Goal: Find specific page/section: Find specific page/section

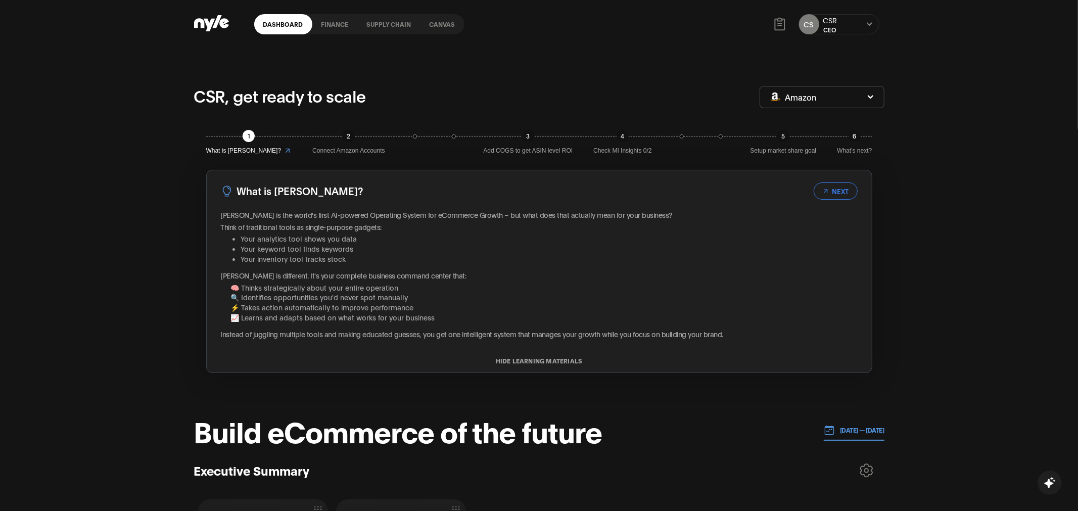
click at [377, 28] on link "Supply chain" at bounding box center [389, 24] width 63 height 20
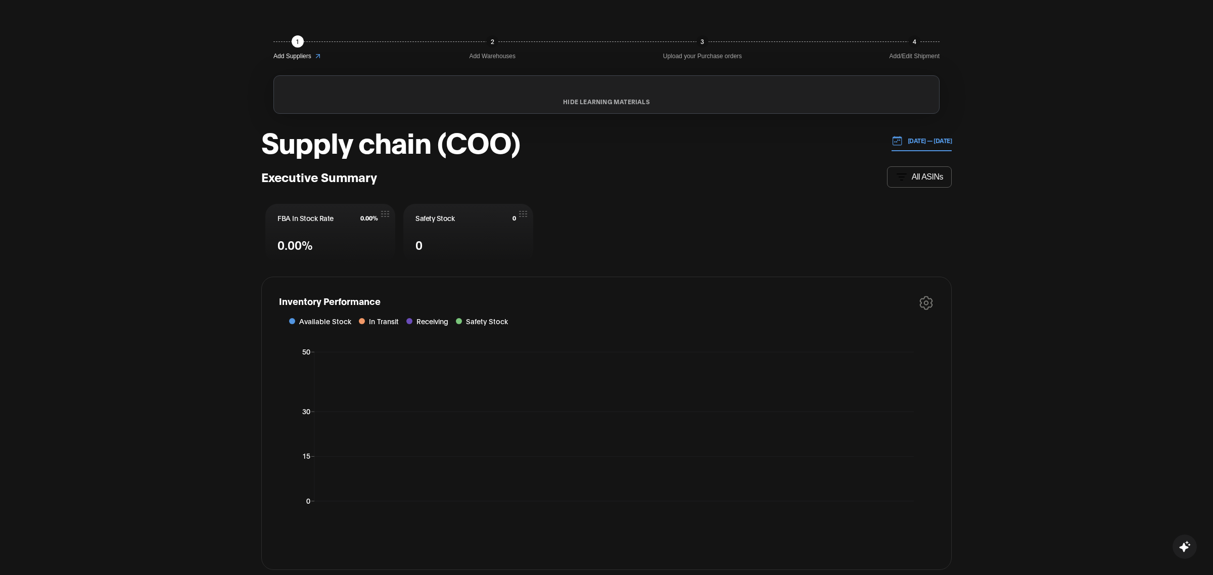
scroll to position [62, 0]
click at [898, 176] on icon at bounding box center [901, 175] width 12 height 12
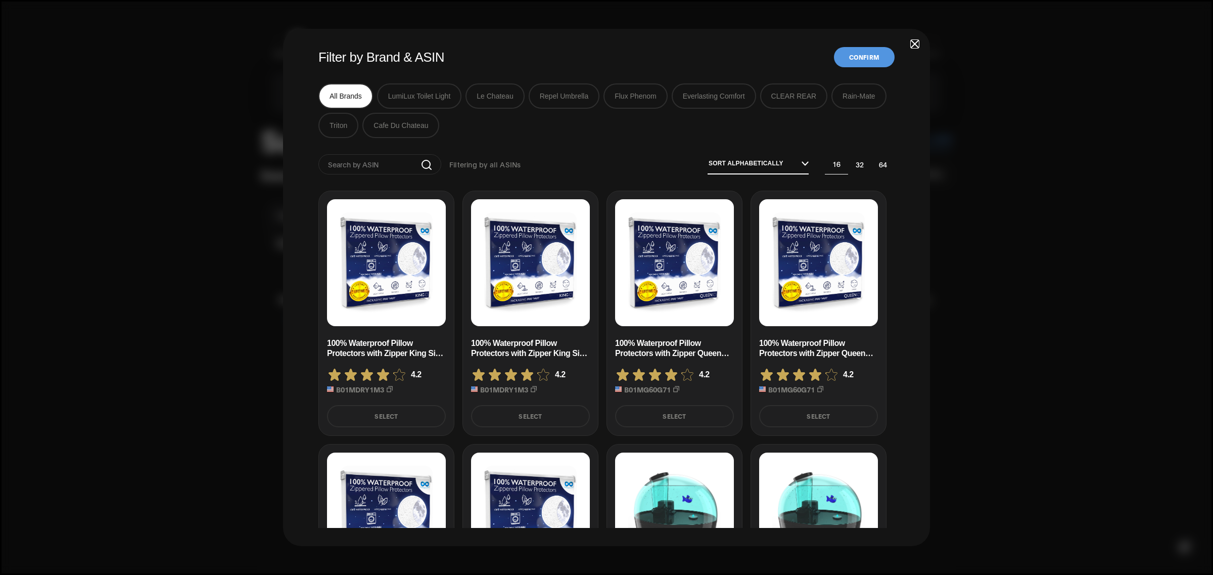
click at [914, 34] on div "Filter by Brand & ASIN Confirm All Brands LumiLux Toilet Light Le Chateau Repel…" at bounding box center [606, 287] width 647 height 517
click at [913, 46] on span "button" at bounding box center [914, 43] width 7 height 7
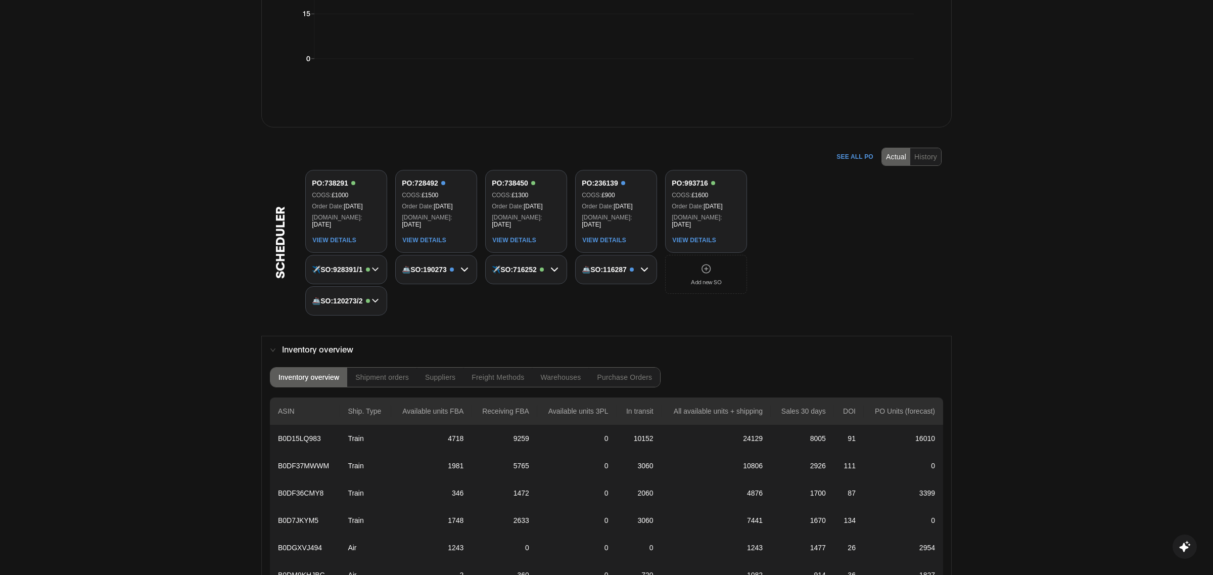
scroll to position [503, 0]
click at [707, 262] on img at bounding box center [706, 267] width 11 height 11
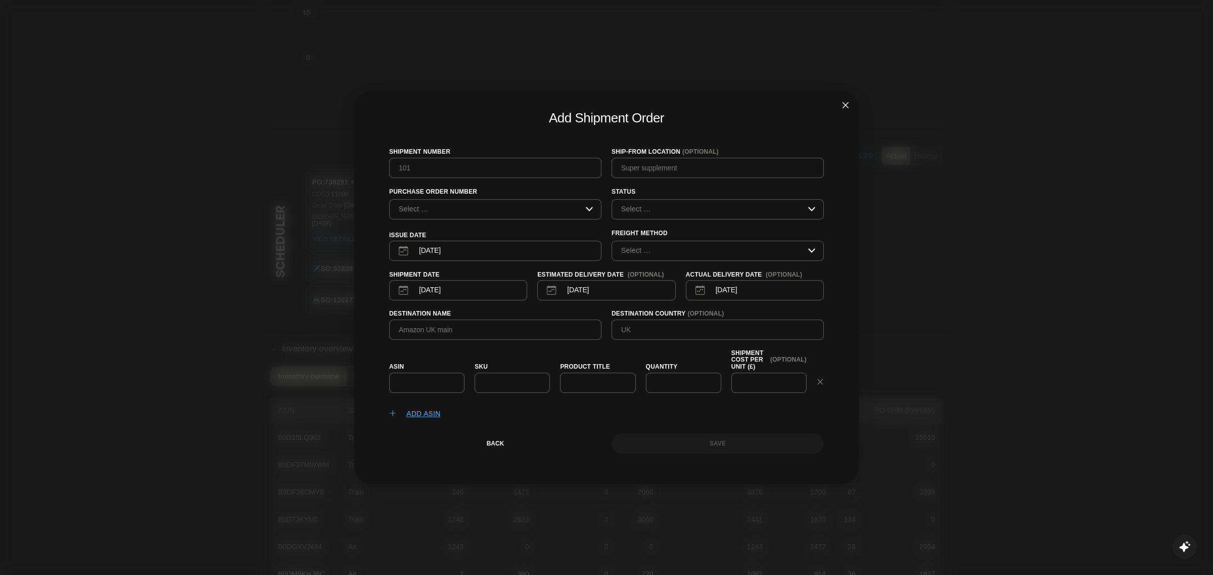
click at [843, 98] on span "Close" at bounding box center [845, 104] width 27 height 27
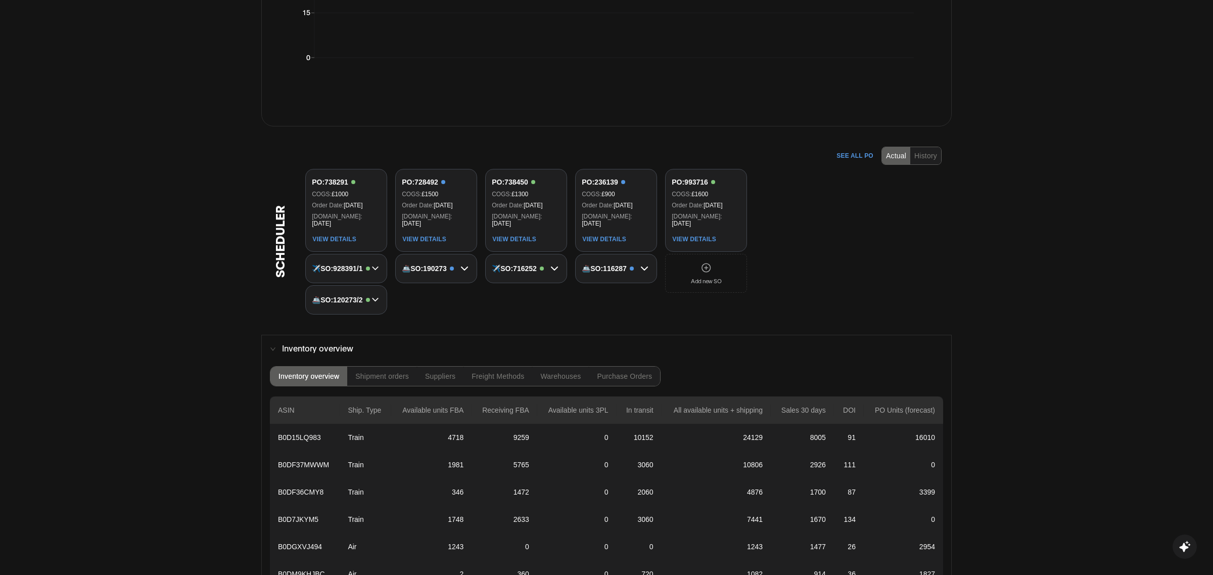
click at [703, 262] on img at bounding box center [706, 267] width 11 height 11
